Goal: Transaction & Acquisition: Book appointment/travel/reservation

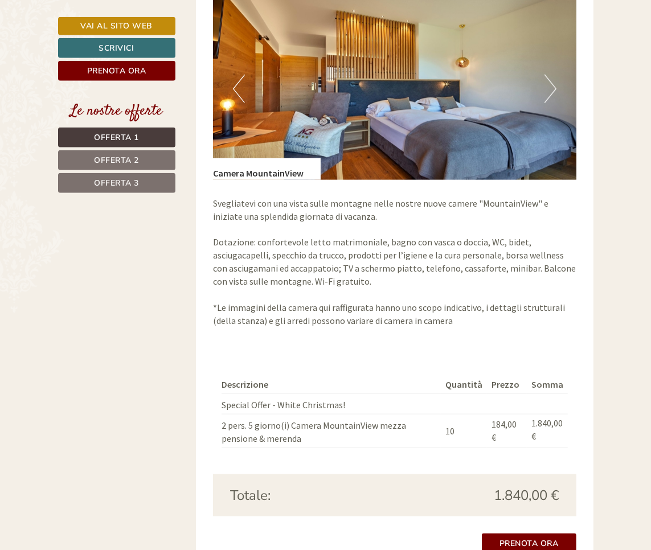
scroll to position [862, 0]
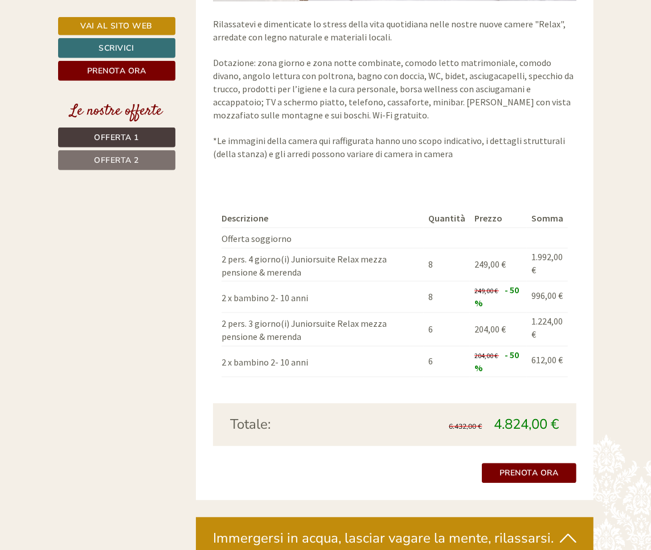
scroll to position [1848, 0]
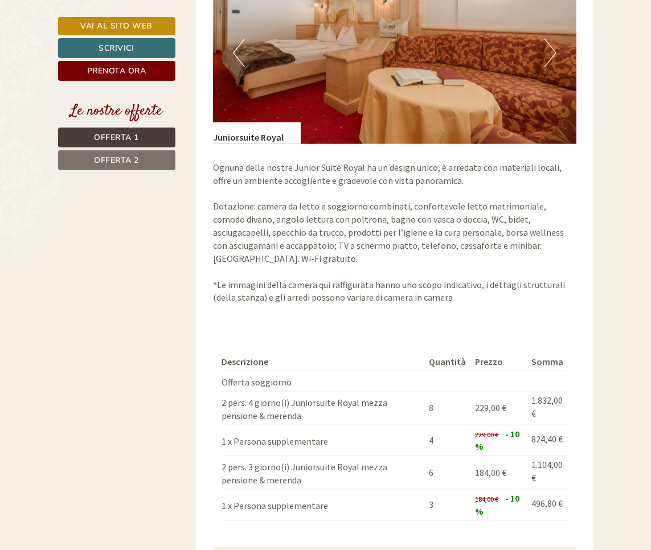
scroll to position [974, 0]
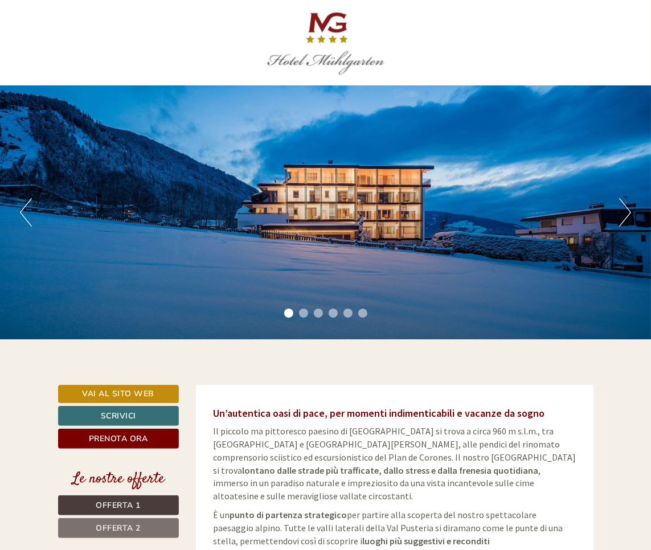
drag, startPoint x: 168, startPoint y: 69, endPoint x: 151, endPoint y: 31, distance: 42.1
click at [168, 70] on div at bounding box center [326, 43] width 524 height 74
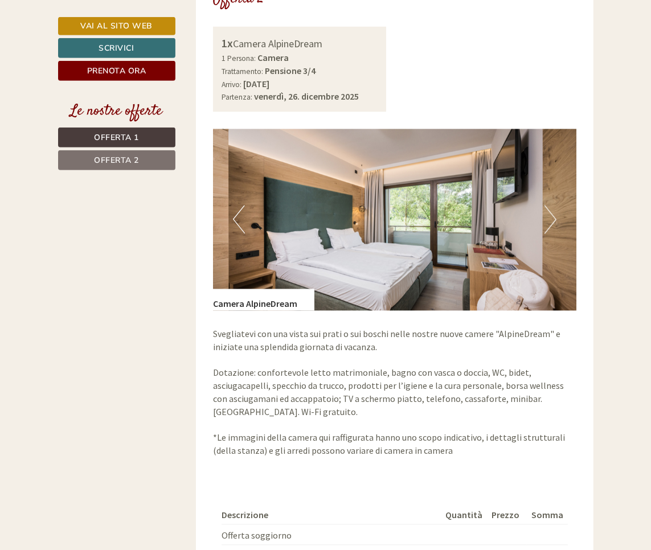
scroll to position [1544, 0]
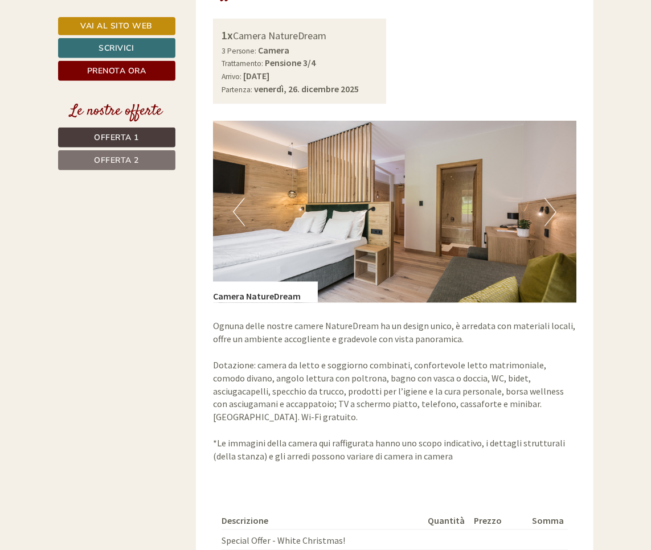
scroll to position [1555, 0]
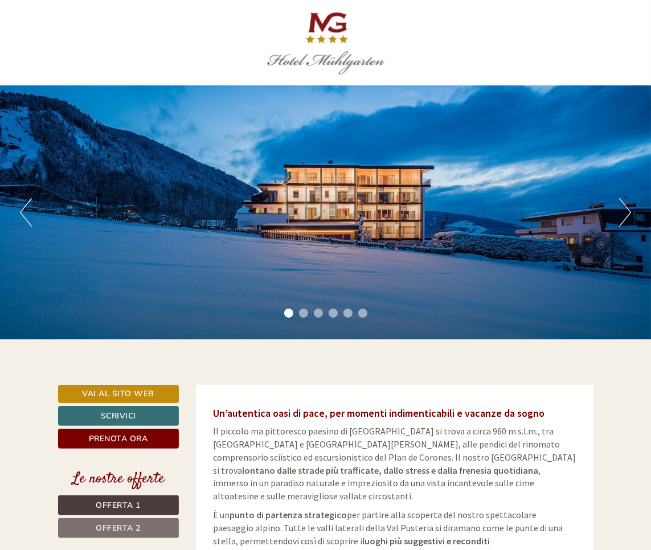
click at [489, 42] on div at bounding box center [326, 43] width 524 height 74
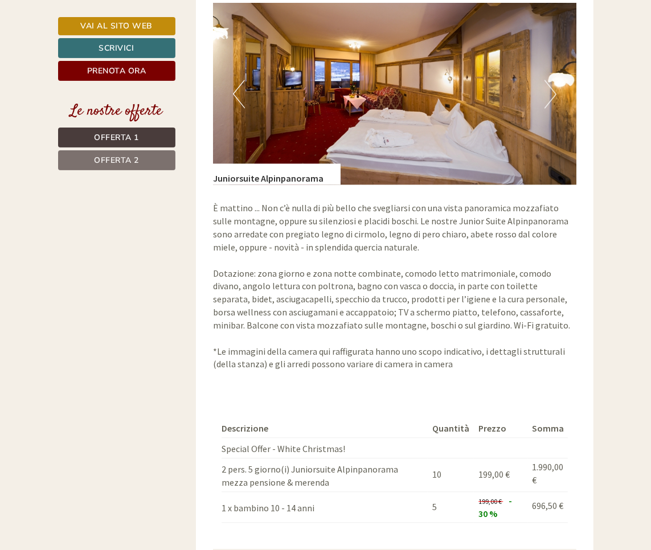
scroll to position [1653, 0]
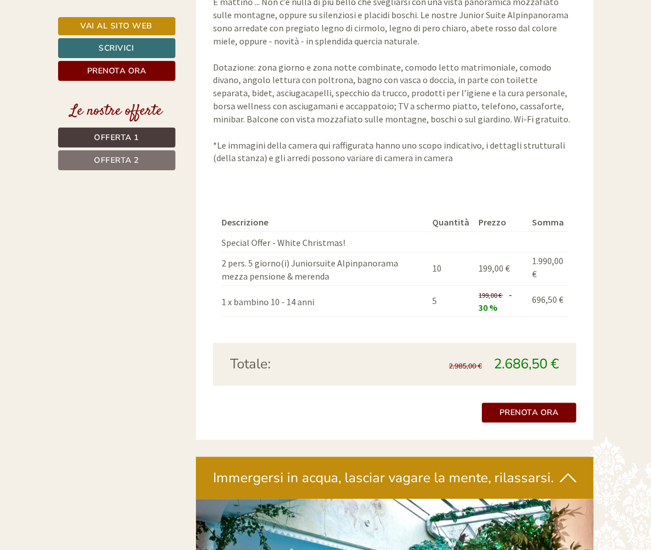
scroll to position [1895, 0]
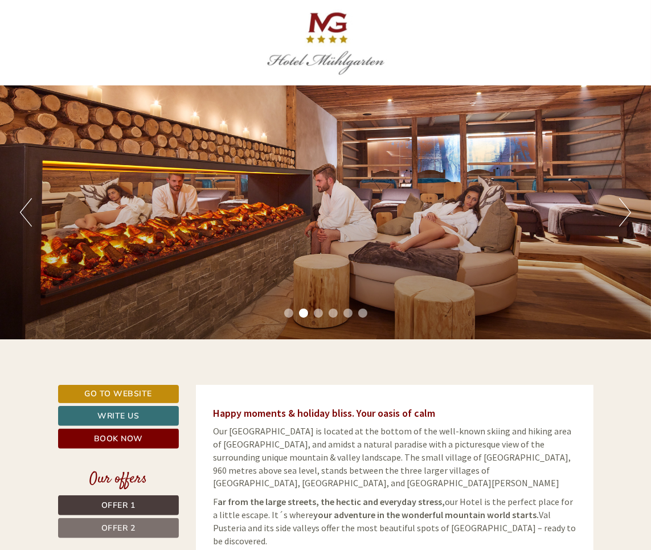
click at [440, 44] on div at bounding box center [326, 43] width 524 height 74
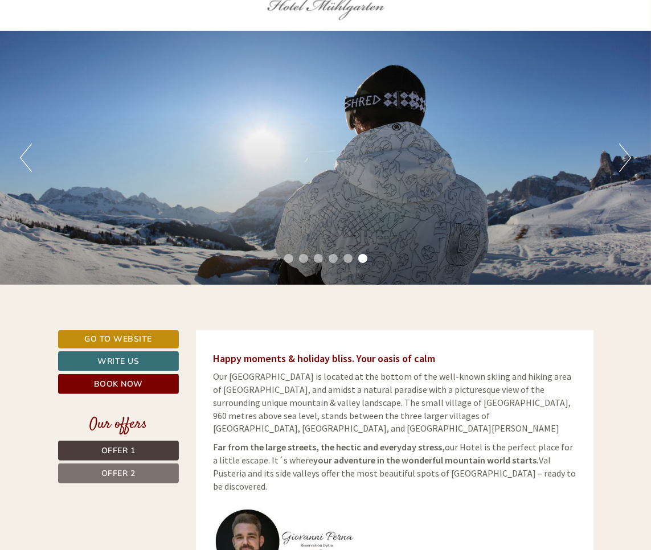
scroll to position [51, 0]
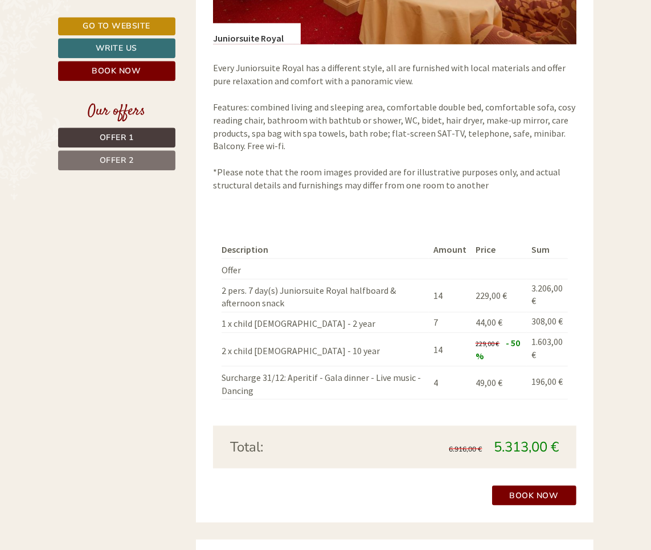
scroll to position [997, 0]
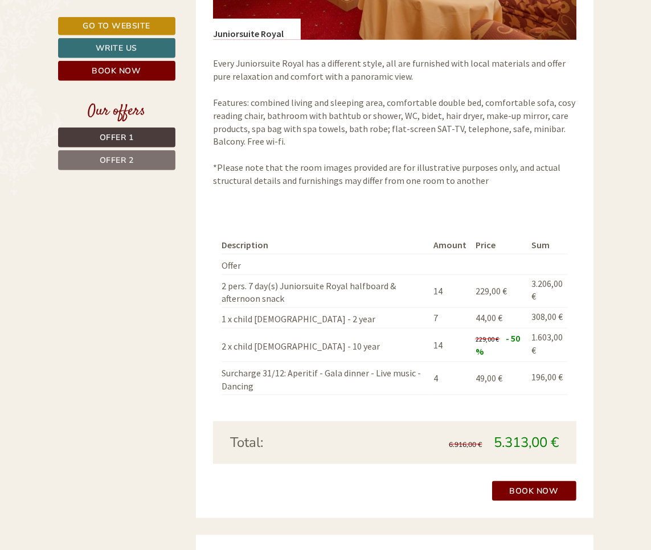
click at [129, 156] on span "Offer 2" at bounding box center [117, 160] width 34 height 11
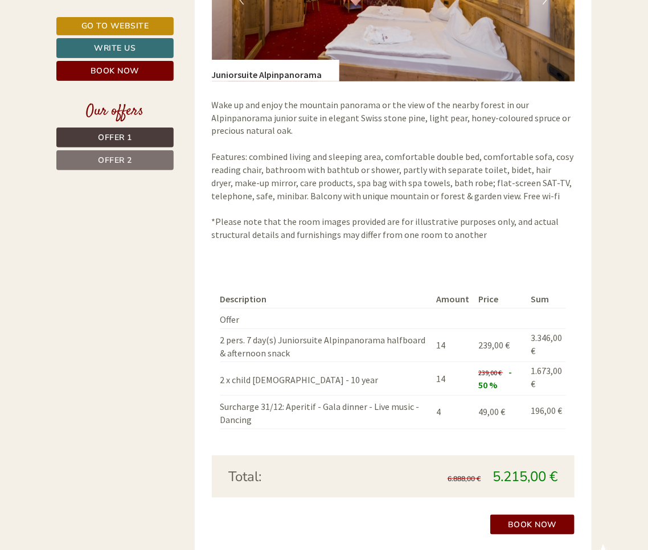
scroll to position [1478, 0]
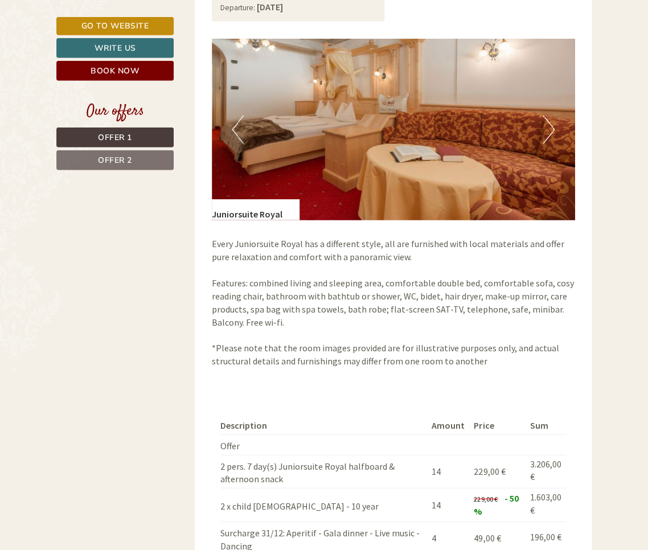
scroll to position [799, 0]
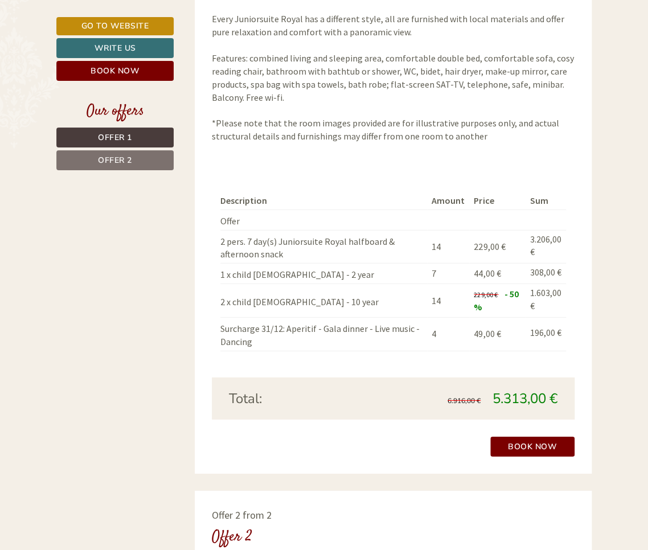
scroll to position [1032, 0]
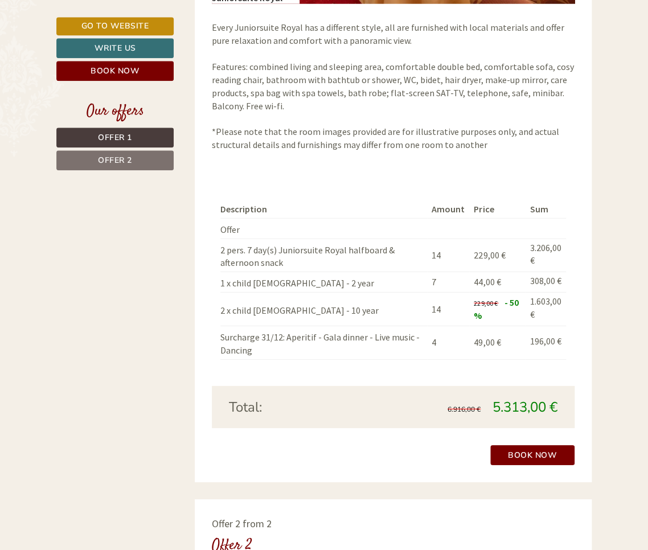
click at [237, 240] on td "2 pers. 7 day(s) Juniorsuite Royal halfboard & afternoon snack" at bounding box center [323, 255] width 207 height 34
click at [244, 292] on td "2 x child 2 - 10 year" at bounding box center [323, 309] width 207 height 34
click at [250, 292] on td "2 x child 2 - 10 year" at bounding box center [323, 309] width 207 height 34
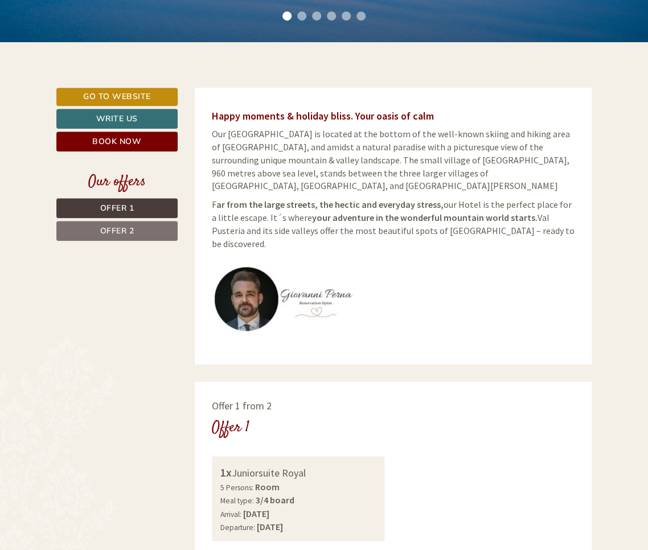
scroll to position [0, 0]
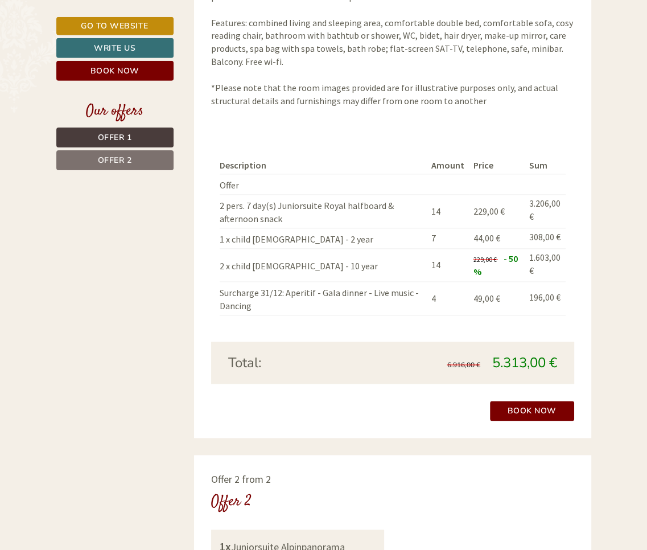
scroll to position [1072, 0]
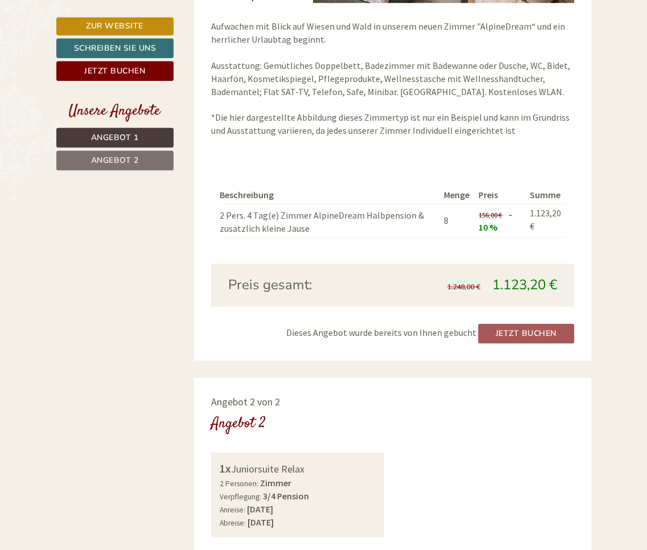
scroll to position [991, 0]
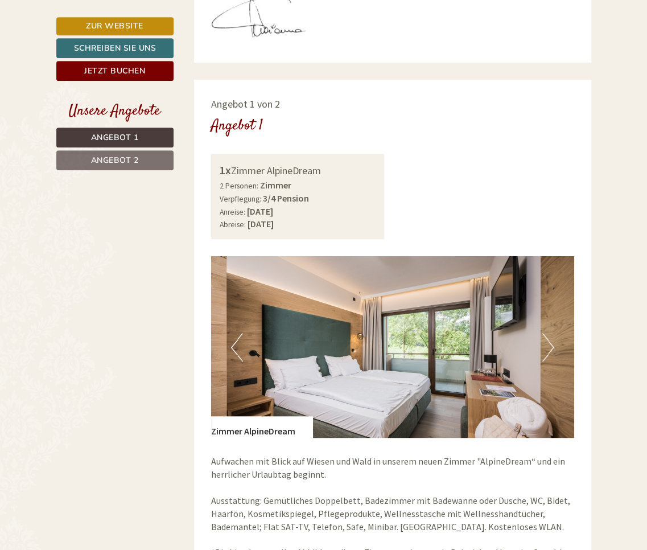
scroll to position [510, 0]
